Goal: Transaction & Acquisition: Purchase product/service

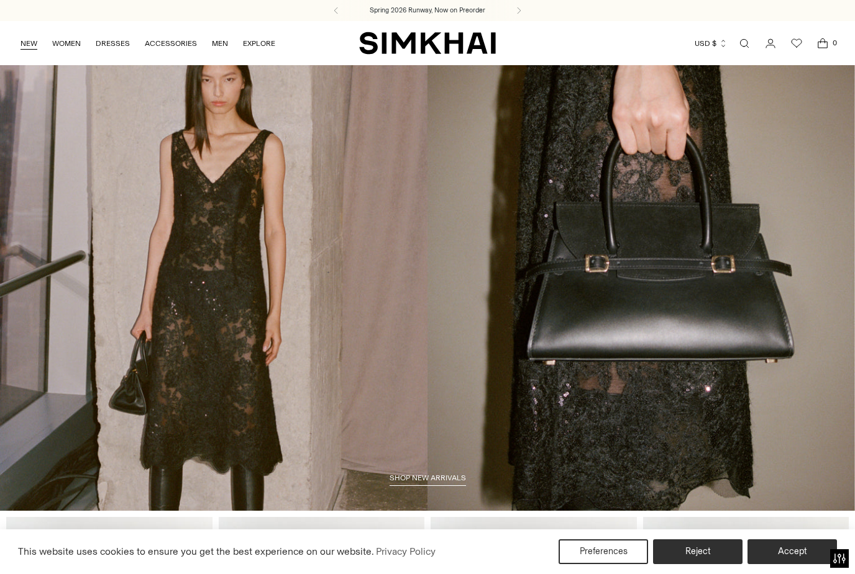
click at [27, 46] on link "NEW" at bounding box center [28, 43] width 17 height 27
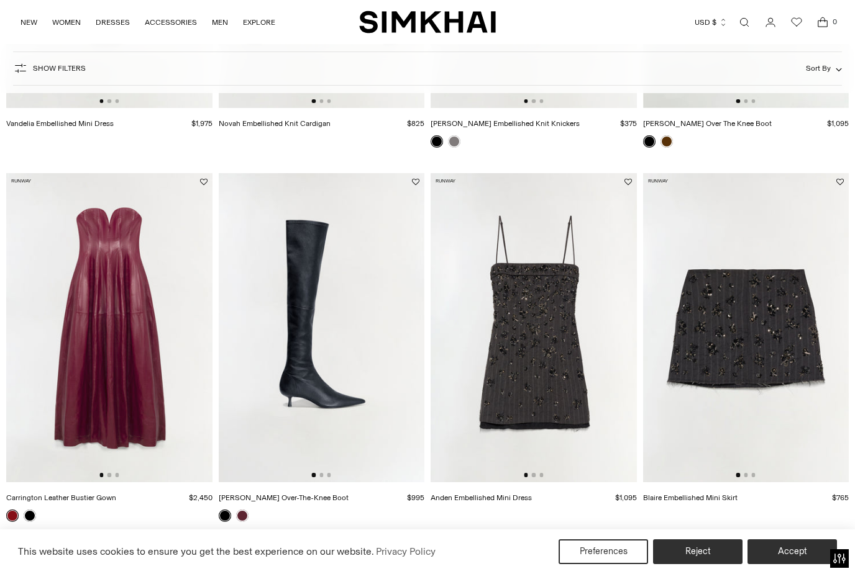
scroll to position [747, 0]
click at [565, 366] on img at bounding box center [533, 328] width 206 height 309
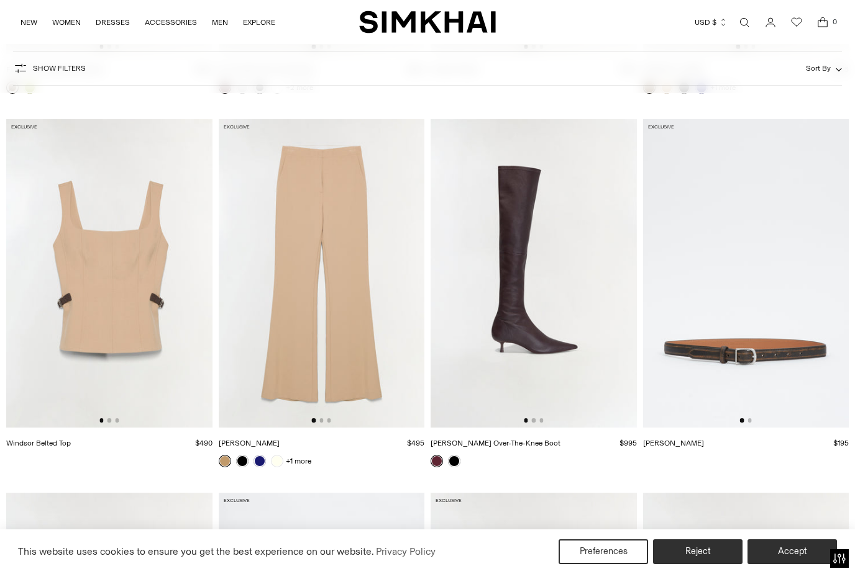
scroll to position [0, 0]
click at [800, 565] on button "Accept" at bounding box center [791, 552] width 89 height 25
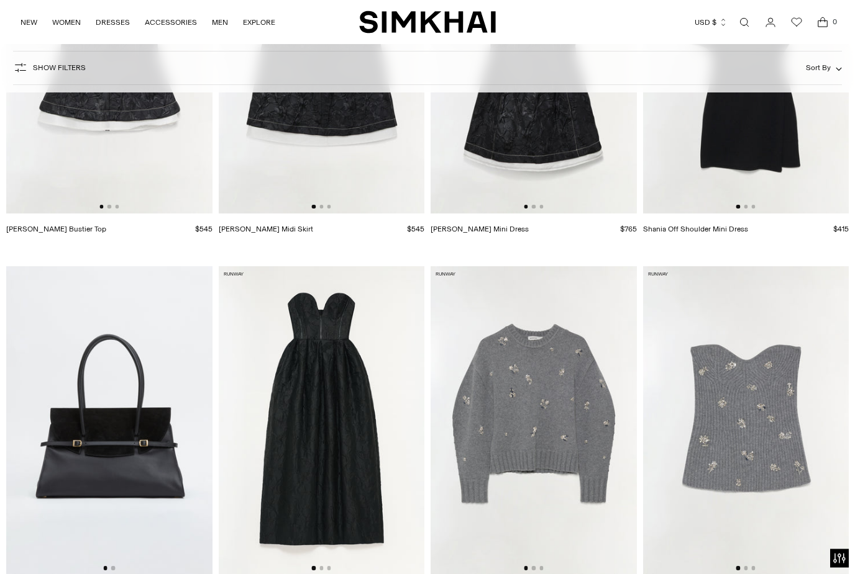
scroll to position [8240, 0]
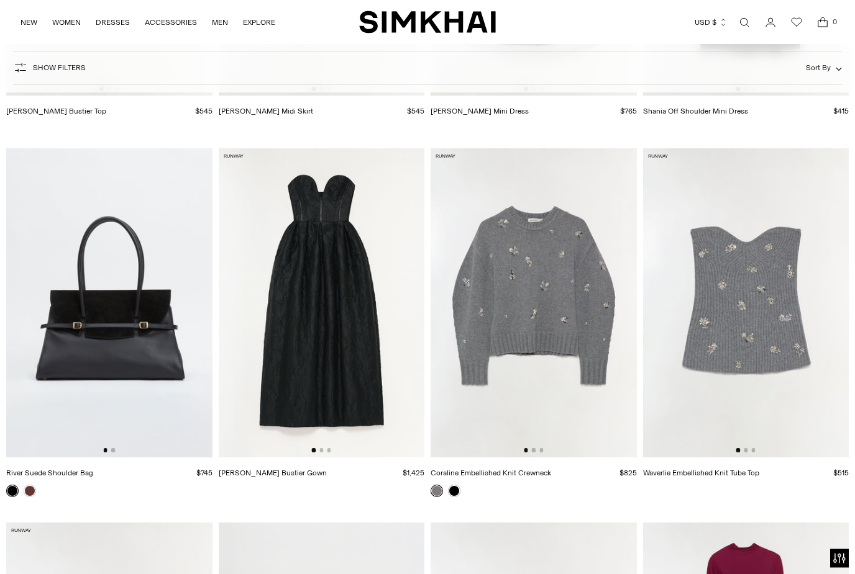
click at [480, 317] on img at bounding box center [533, 303] width 206 height 309
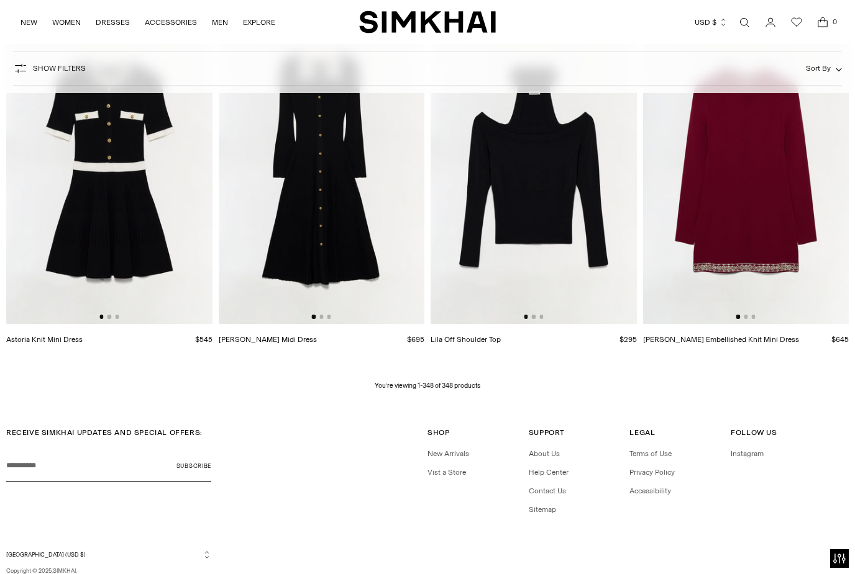
scroll to position [31740, 0]
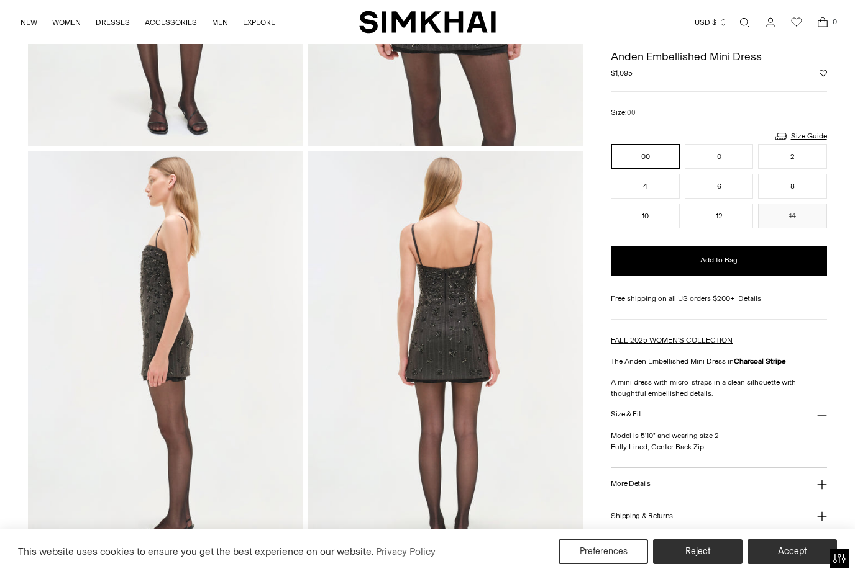
scroll to position [356, 0]
